Goal: Task Accomplishment & Management: Manage account settings

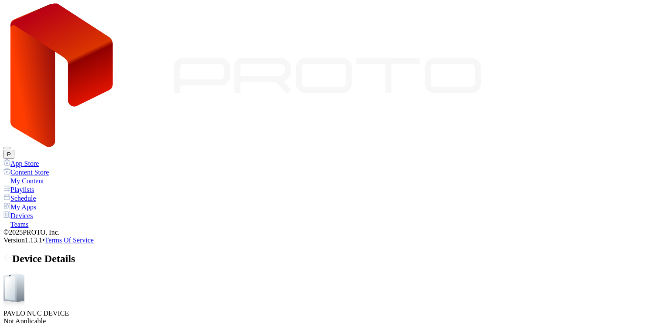
click at [56, 195] on button "Disabled" at bounding box center [41, 190] width 30 height 9
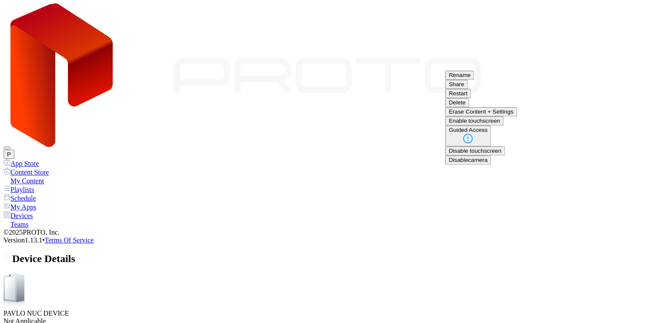
click at [471, 98] on button "Restart" at bounding box center [458, 93] width 26 height 9
